Goal: Information Seeking & Learning: Learn about a topic

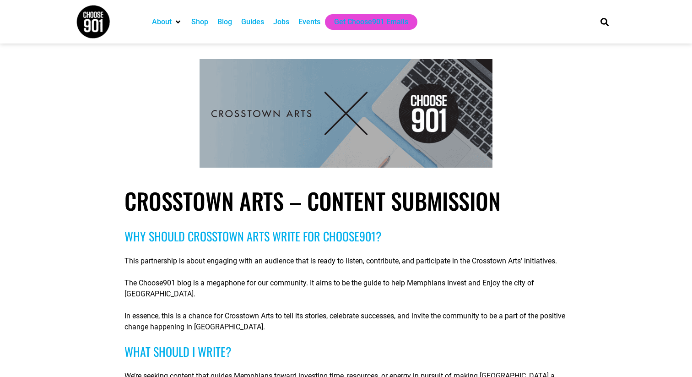
click at [301, 18] on div "Events" at bounding box center [309, 22] width 31 height 16
click at [313, 24] on div "Events" at bounding box center [309, 21] width 22 height 11
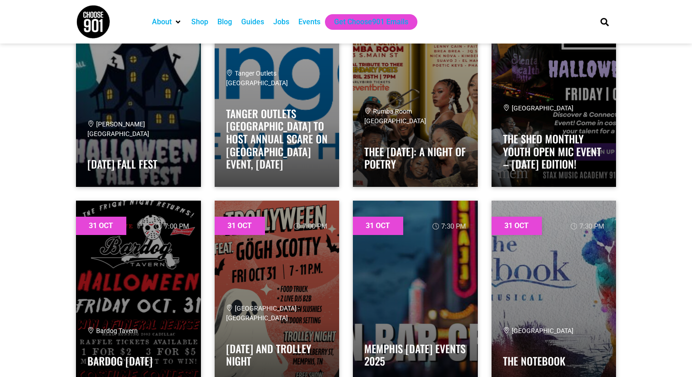
scroll to position [23774, 0]
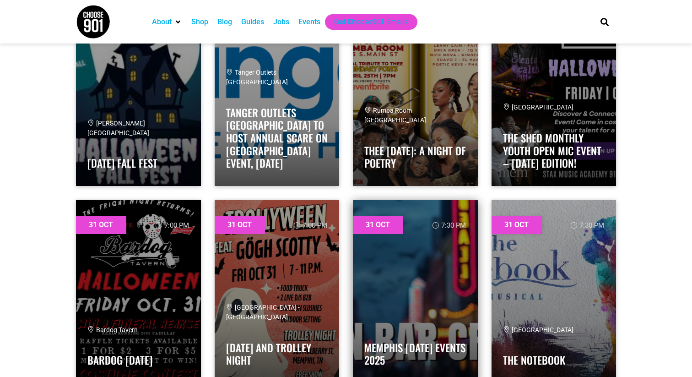
click at [445, 278] on link at bounding box center [415, 290] width 125 height 183
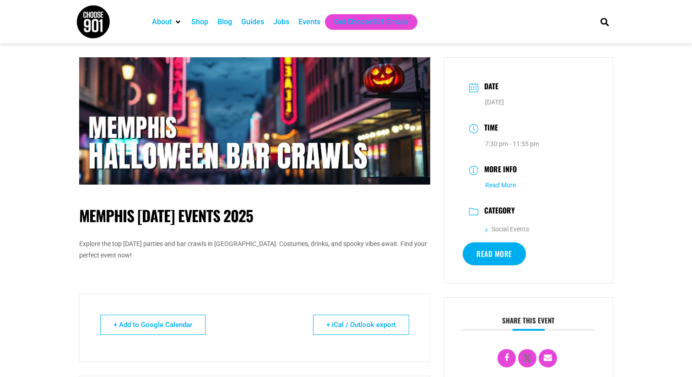
click at [491, 187] on link "Read More" at bounding box center [500, 184] width 31 height 7
